Goal: Task Accomplishment & Management: Complete application form

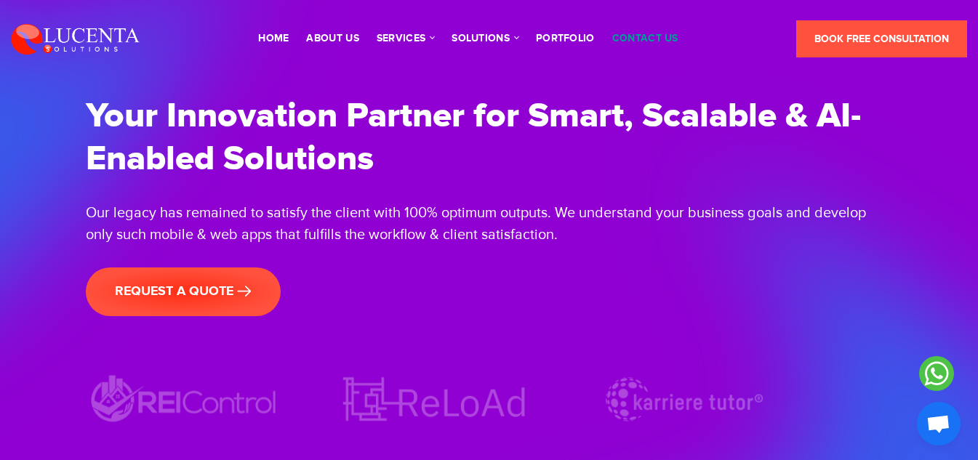
click at [612, 44] on link "contact us" at bounding box center [645, 38] width 66 height 10
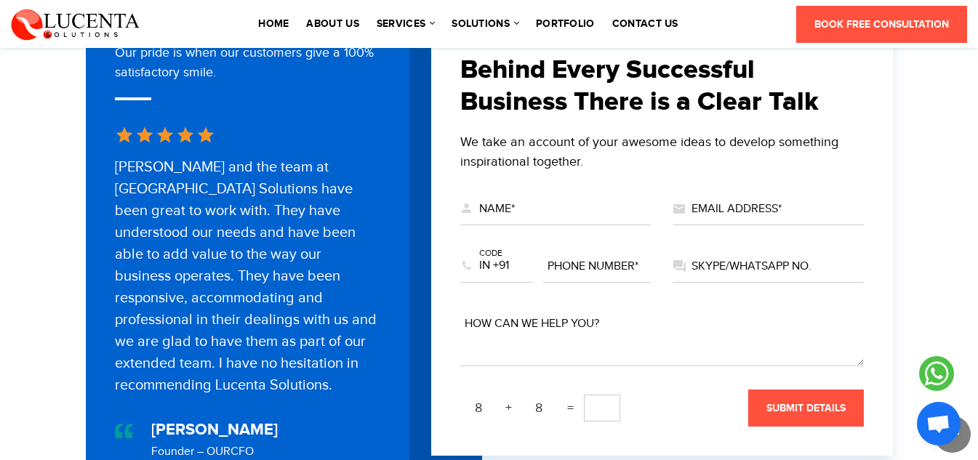
scroll to position [598, 0]
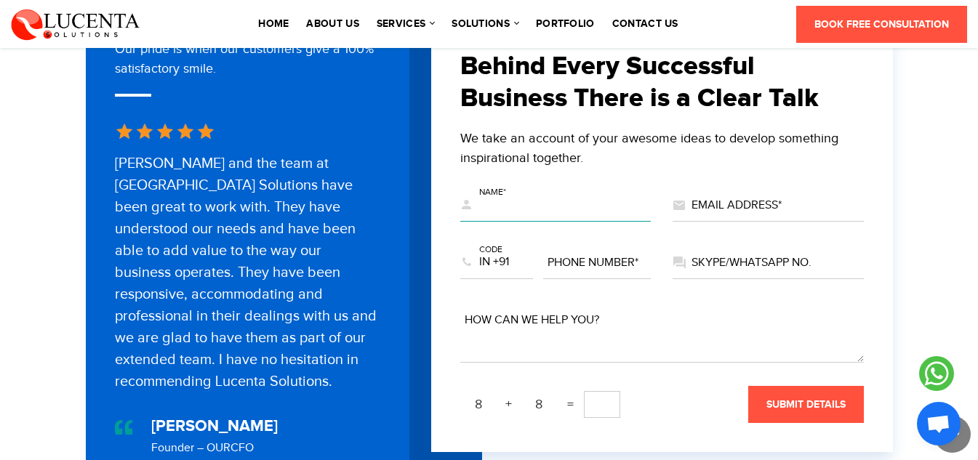
click at [540, 190] on input "text" at bounding box center [555, 206] width 191 height 32
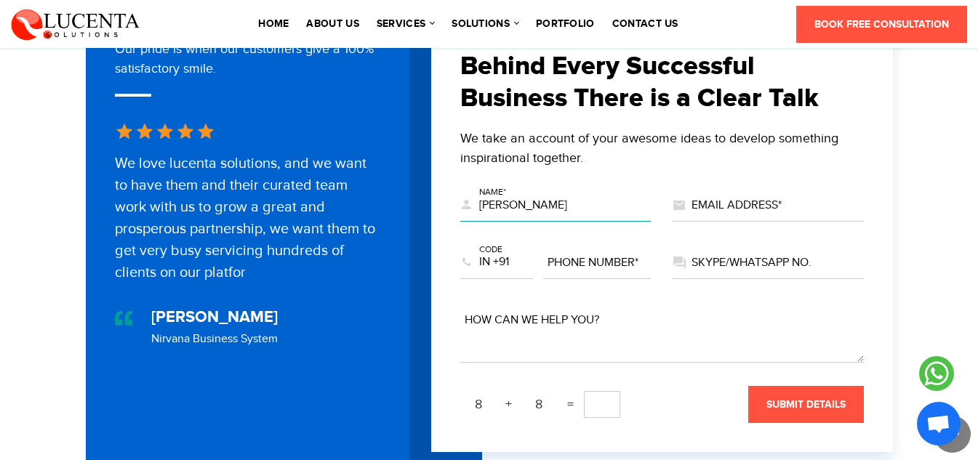
type input "[PERSON_NAME]"
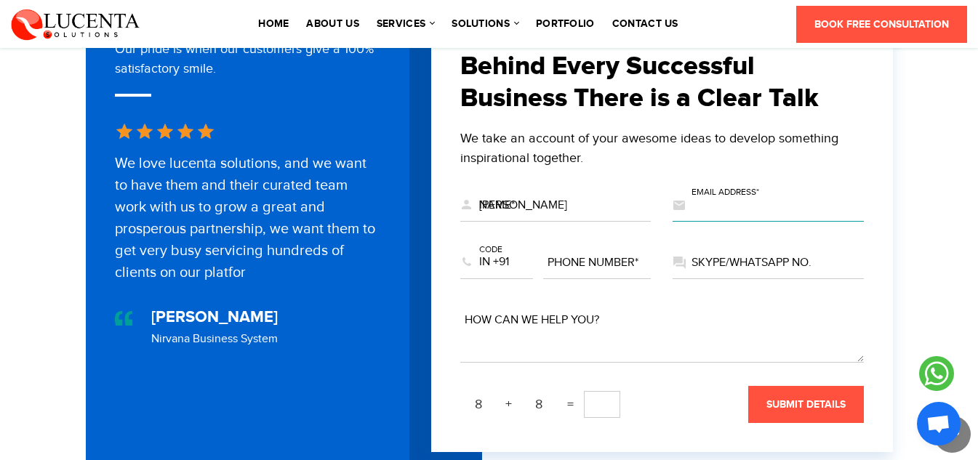
click at [727, 193] on input "text" at bounding box center [767, 206] width 191 height 32
type input "[EMAIL_ADDRESS][DOMAIN_NAME]"
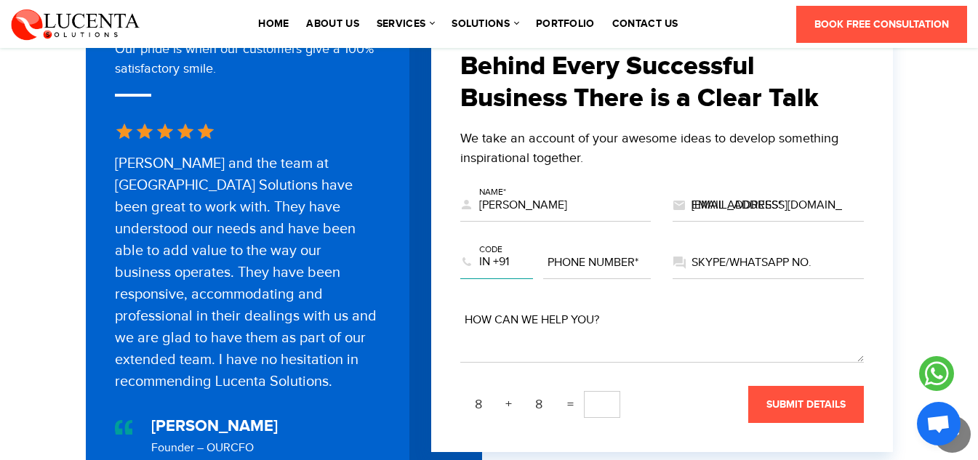
click at [523, 253] on select "US +1 EG +20 MA +212 DZ +213 TN +216 LY +218 GM +220 SN +221 MR +222 ML +223 GN…" at bounding box center [496, 263] width 73 height 32
select select "+234"
click at [460, 247] on select "US +1 EG +20 MA +212 DZ +213 TN +216 LY +218 GM +220 SN +221 MR +222 ML +223 GN…" at bounding box center [496, 263] width 73 height 32
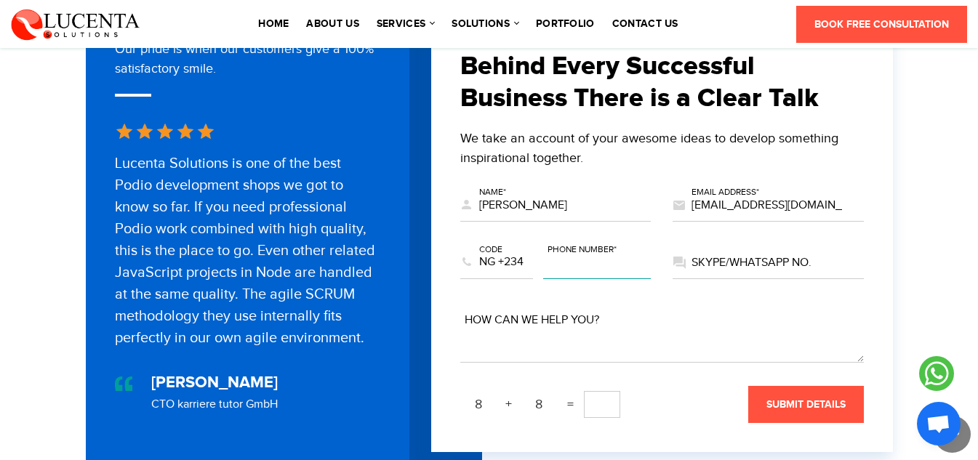
click at [609, 251] on input "text" at bounding box center [597, 263] width 108 height 32
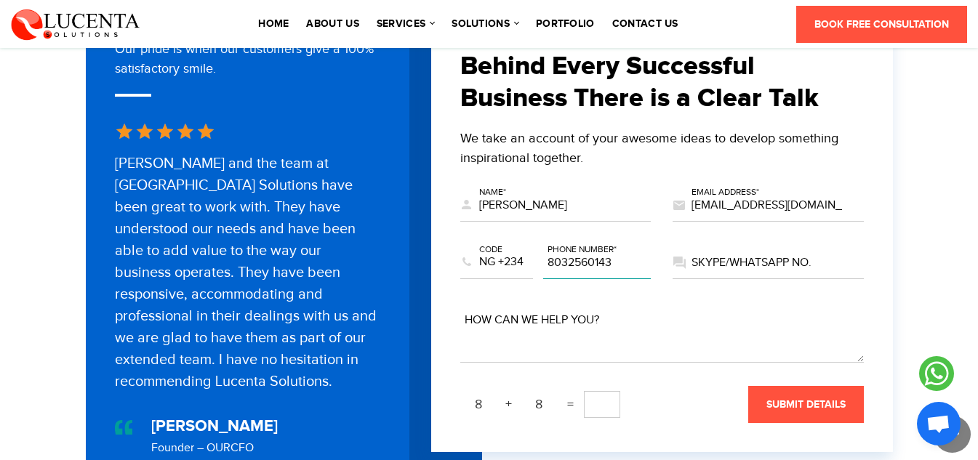
type input "8032560143"
click at [775, 247] on input "text" at bounding box center [767, 263] width 191 height 32
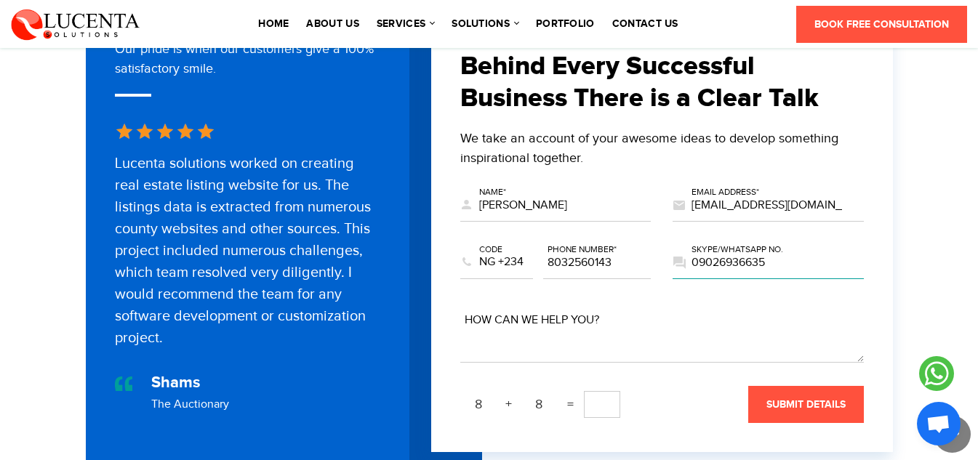
type input "09026936635"
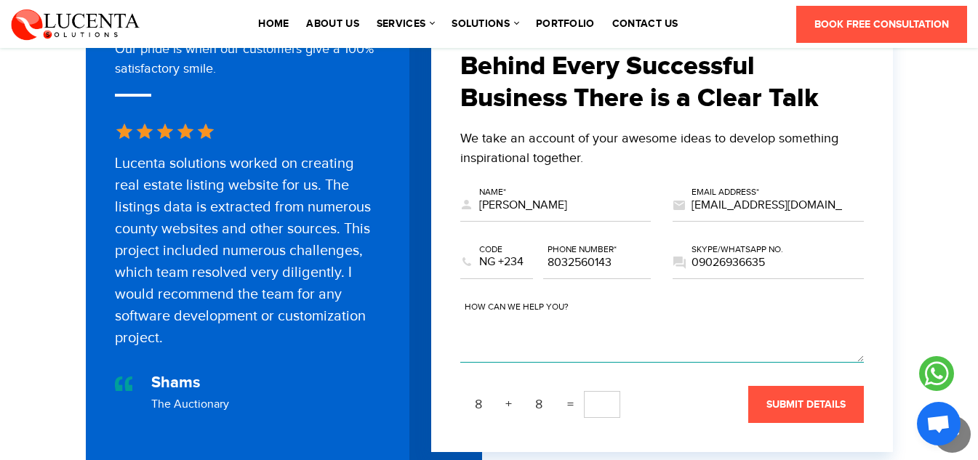
click at [560, 327] on textarea at bounding box center [661, 334] width 403 height 58
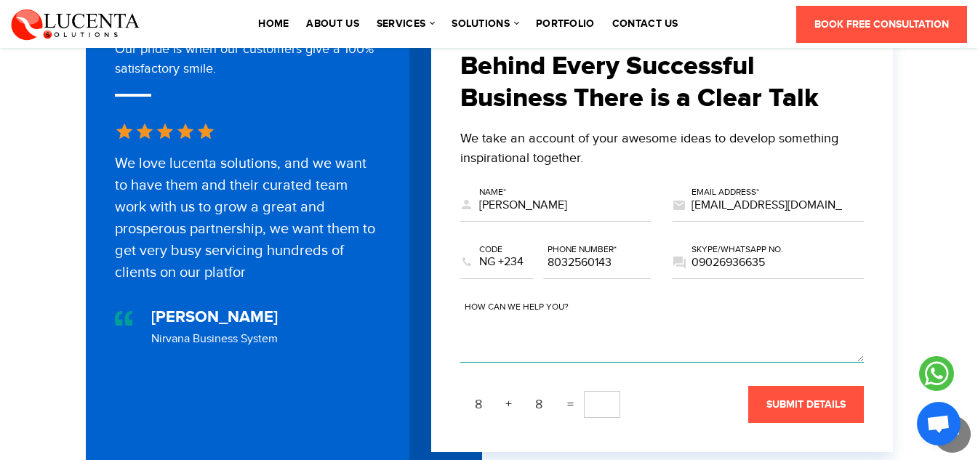
click at [640, 336] on textarea at bounding box center [661, 334] width 403 height 58
click at [570, 337] on textarea at bounding box center [661, 334] width 403 height 58
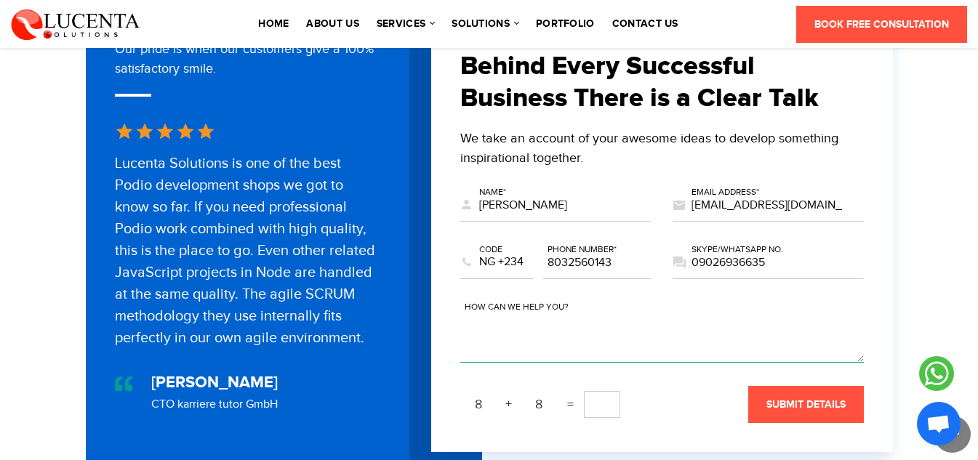
paste textarea "Hello, I noticed your firm could benefit from more reviews to boost its reputat…"
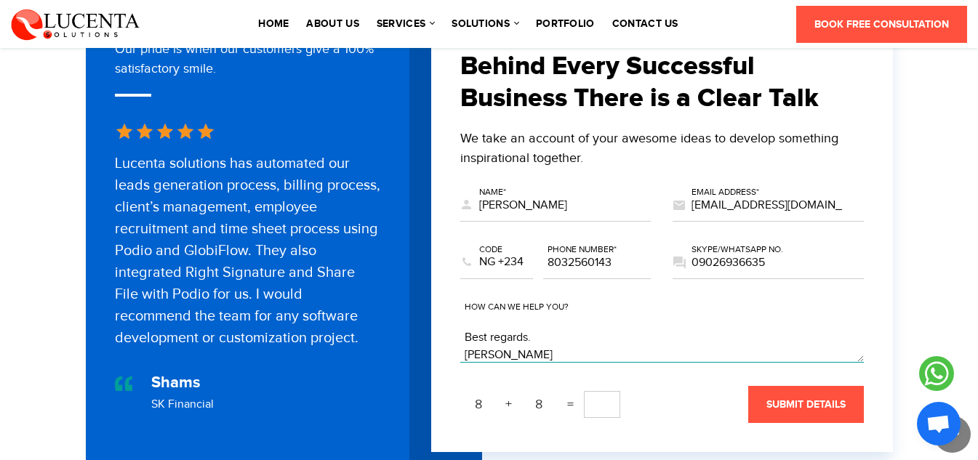
type textarea "Hello, I noticed your firm could benefit from more reviews to boost its reputat…"
click at [579, 393] on div "8 + 8 =" at bounding box center [593, 404] width 266 height 27
click at [600, 396] on input "text" at bounding box center [602, 404] width 36 height 27
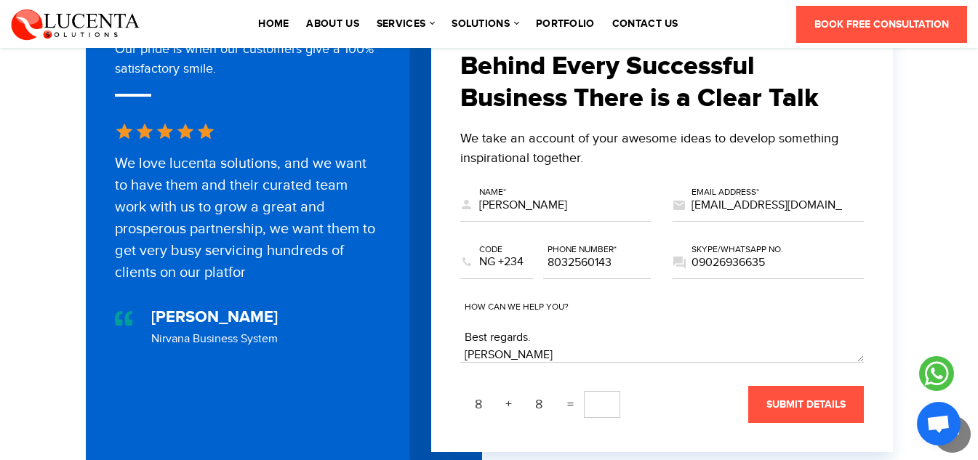
click at [597, 397] on input "text" at bounding box center [602, 404] width 36 height 27
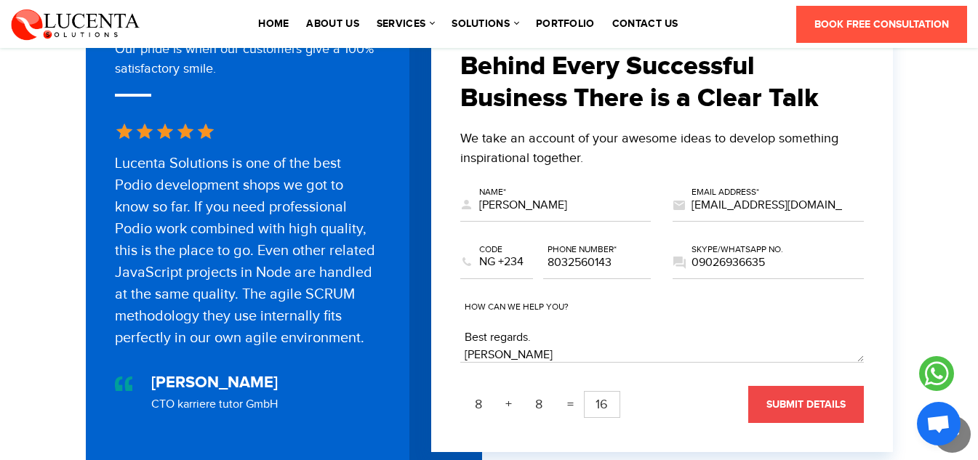
type input "16"
click at [805, 386] on button "submit details" at bounding box center [806, 404] width 116 height 37
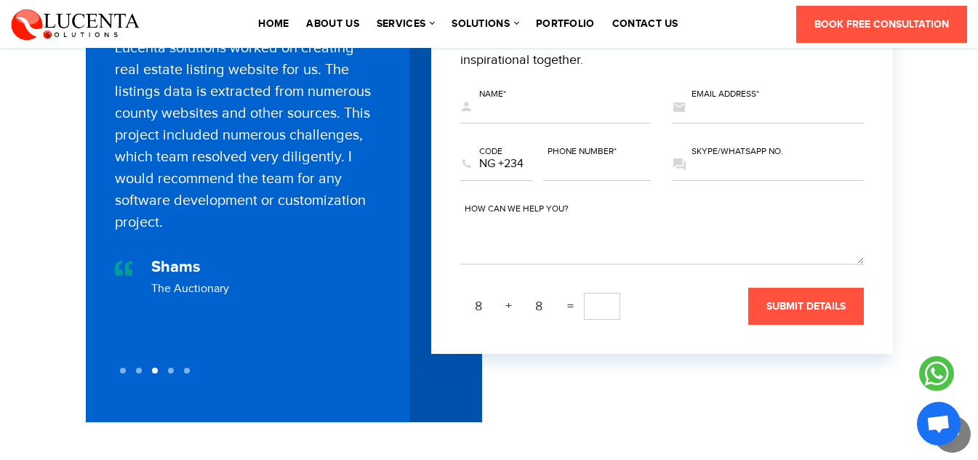
scroll to position [676, 0]
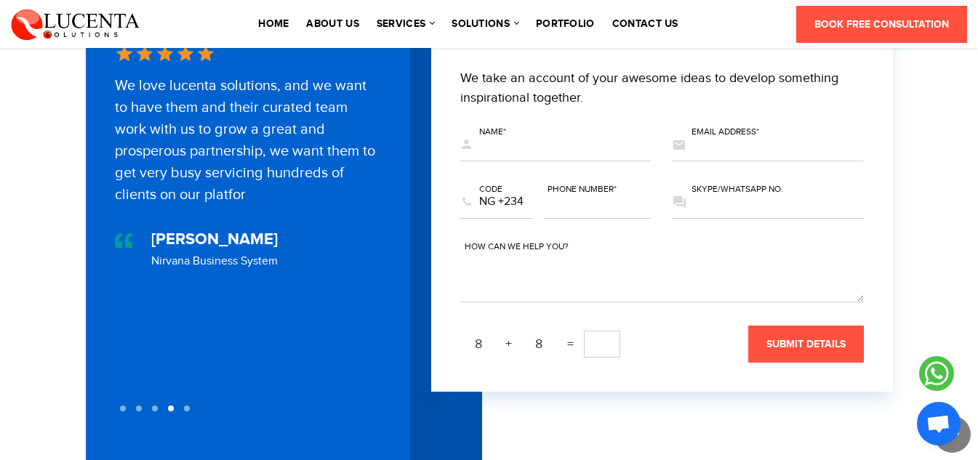
click at [943, 386] on icon at bounding box center [936, 373] width 35 height 35
